Goal: Task Accomplishment & Management: Manage account settings

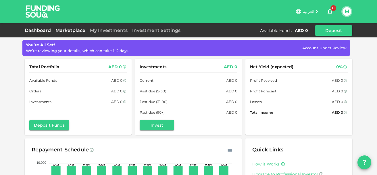
click at [68, 29] on link "Marketplace" at bounding box center [70, 30] width 34 height 5
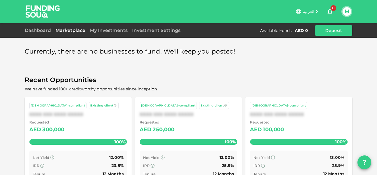
scroll to position [38, 0]
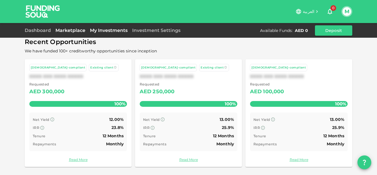
click at [99, 30] on link "My Investments" at bounding box center [109, 30] width 42 height 5
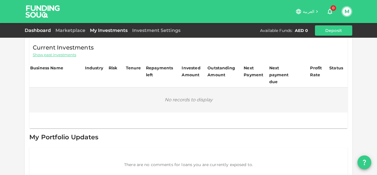
click at [41, 31] on link "Dashboard" at bounding box center [39, 30] width 28 height 5
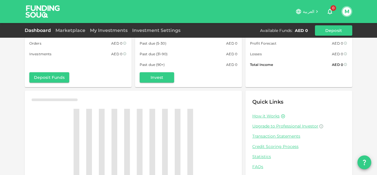
scroll to position [38, 0]
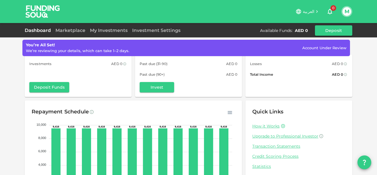
click at [301, 45] on div "You’re All Set! We’re reviewing your details, which can take 1–2 days. Account …" at bounding box center [188, 45] width 377 height 17
click at [301, 42] on div "You’re All Set! We’re reviewing your details, which can take 1–2 days. Account …" at bounding box center [188, 45] width 377 height 17
click at [301, 31] on button "Deposit" at bounding box center [333, 30] width 37 height 10
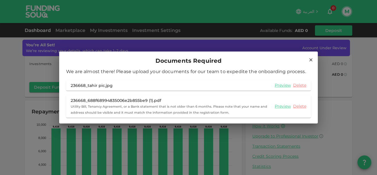
click at [301, 61] on icon at bounding box center [310, 59] width 5 height 5
